Goal: Information Seeking & Learning: Learn about a topic

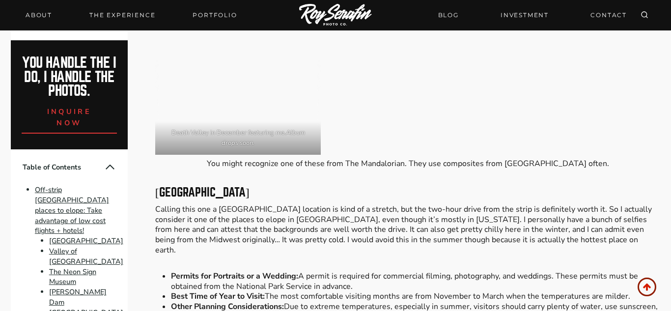
scroll to position [3381, 0]
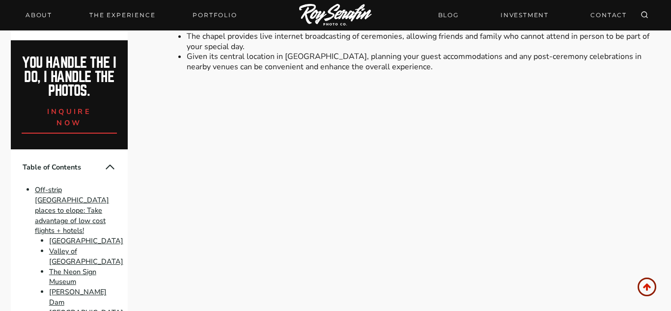
scroll to position [4856, 0]
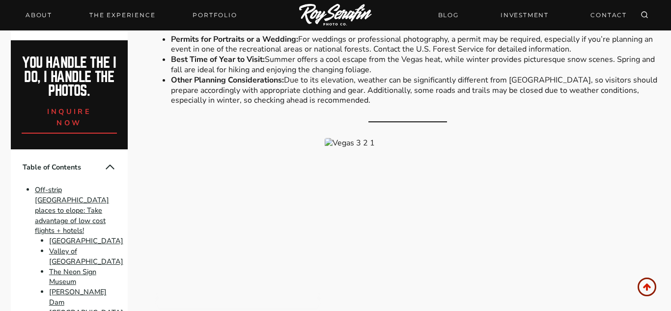
scroll to position [3144, 0]
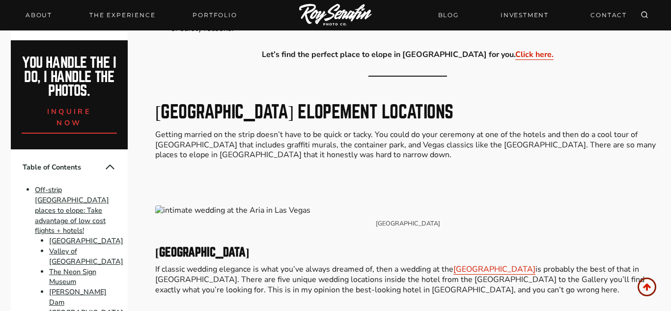
scroll to position [3358, 0]
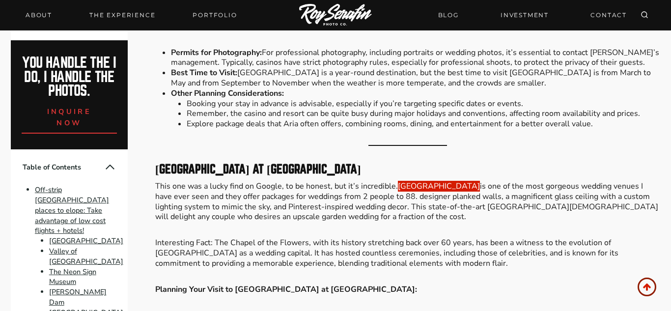
click at [416, 181] on link "[GEOGRAPHIC_DATA]" at bounding box center [439, 186] width 82 height 11
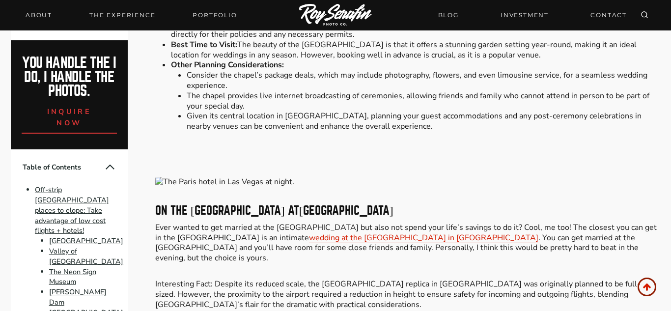
scroll to position [3661, 0]
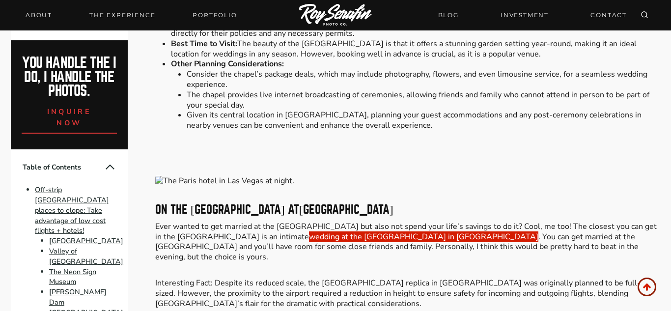
click at [309, 231] on link "wedding at the [GEOGRAPHIC_DATA] in [GEOGRAPHIC_DATA]" at bounding box center [423, 236] width 229 height 11
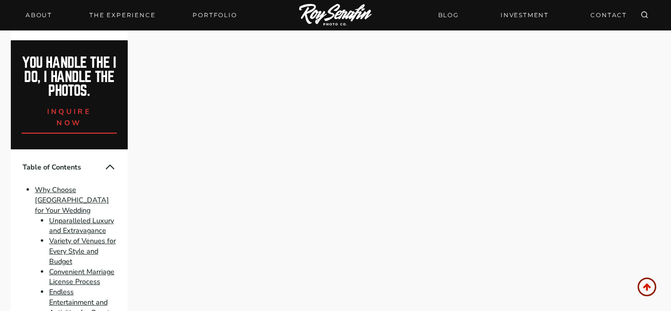
scroll to position [5059, 0]
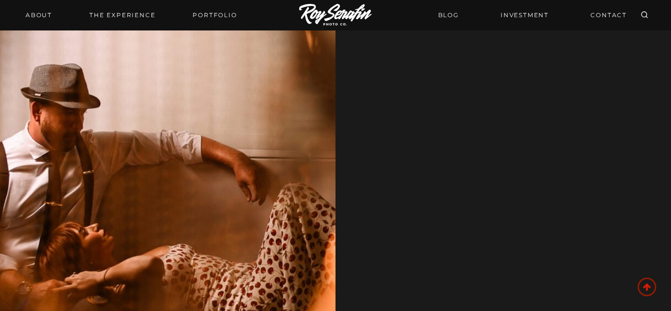
scroll to position [7511, 0]
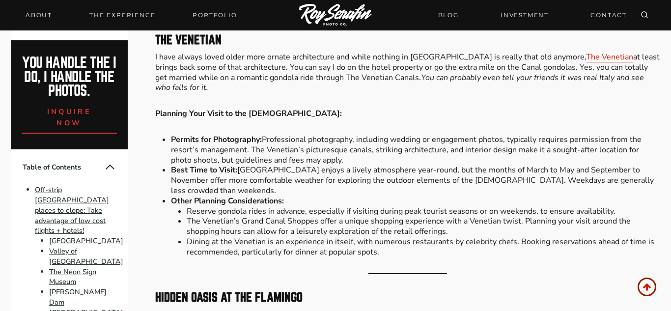
scroll to position [5882, 0]
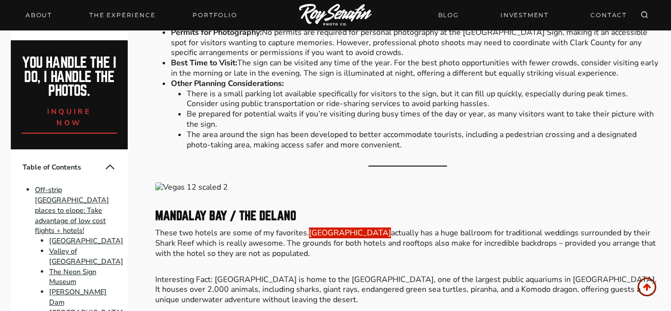
click at [326, 228] on link "[GEOGRAPHIC_DATA]" at bounding box center [350, 233] width 82 height 11
